Goal: Information Seeking & Learning: Check status

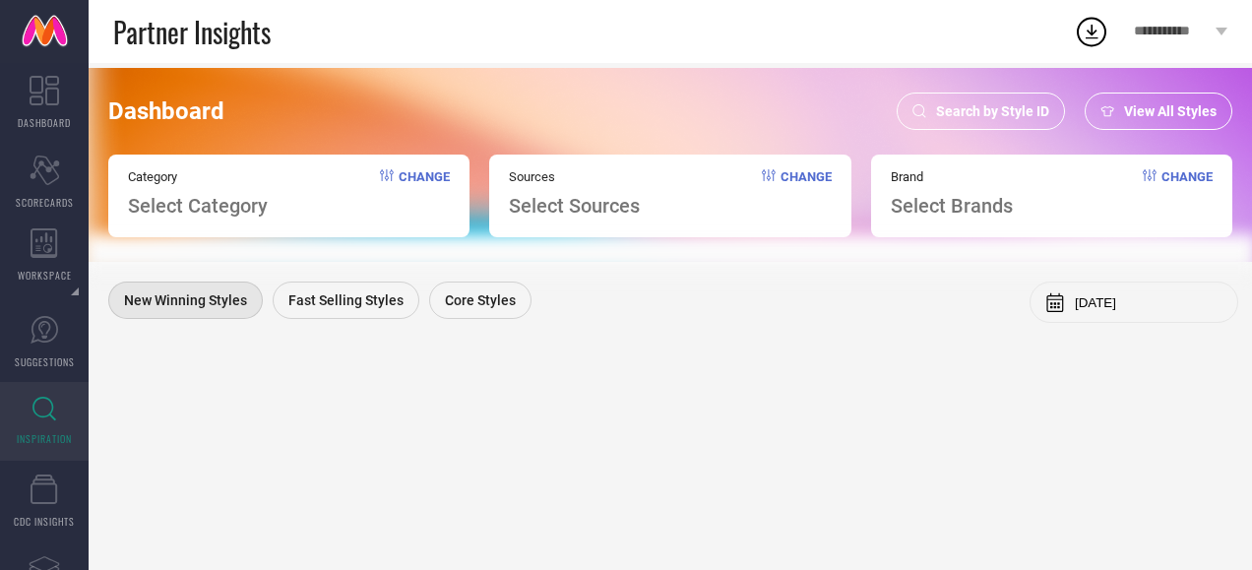
click at [921, 107] on icon at bounding box center [919, 111] width 14 height 14
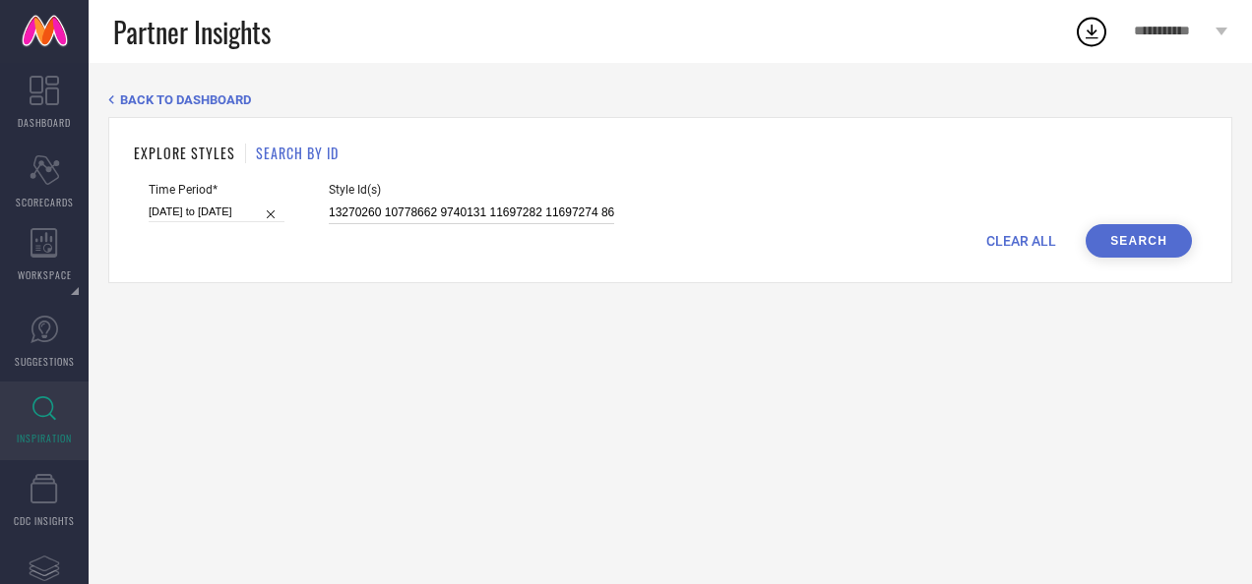
click at [460, 212] on input "13270260 10778662 9740131 11697282 11697274 8661651 2439141 12193252 9740217 83…" at bounding box center [471, 213] width 285 height 23
paste input "23834102 23834114 23834124 24403160 24403180 24403186 23834074 23834076 2383408…"
type input "23834102 23834114 23834124 24403160 24403180 24403186 23834074 23834076 2383408…"
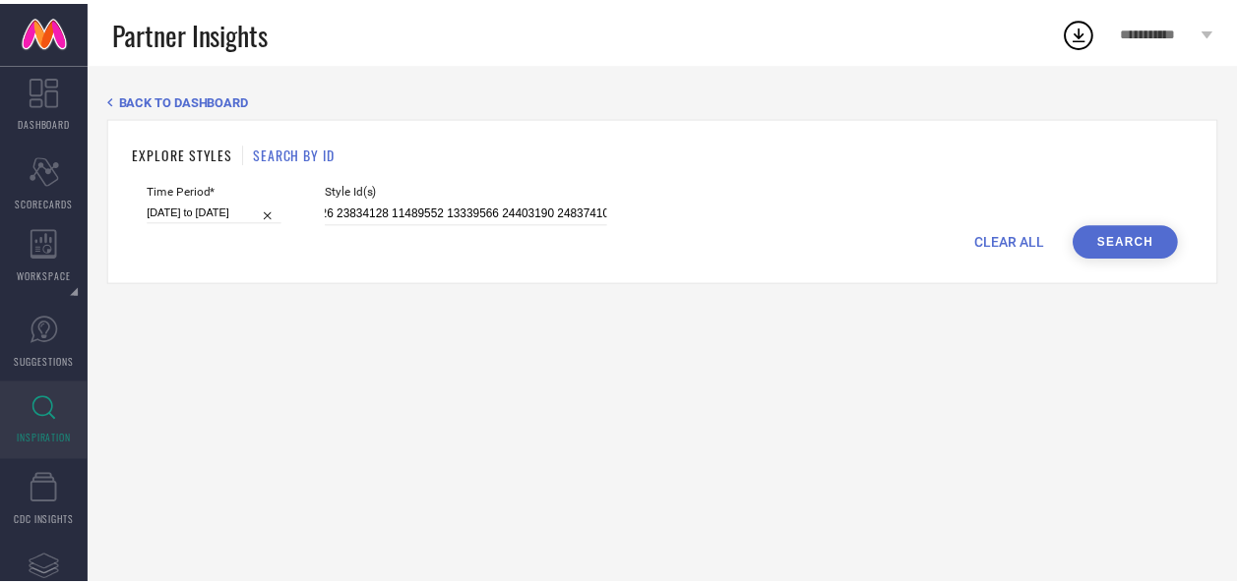
scroll to position [0, 0]
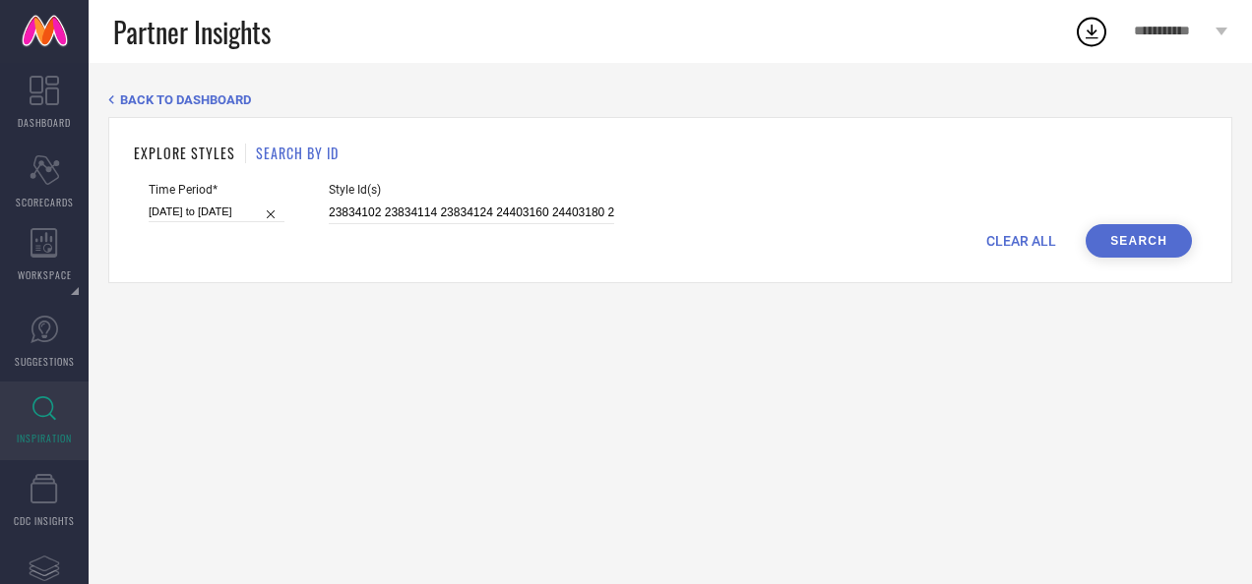
click at [1133, 258] on button "Search" at bounding box center [1138, 240] width 106 height 33
